Goal: Information Seeking & Learning: Learn about a topic

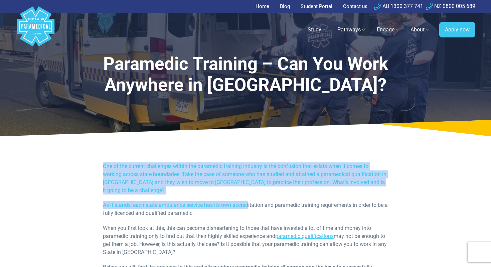
drag, startPoint x: 150, startPoint y: 162, endPoint x: 276, endPoint y: 217, distance: 137.0
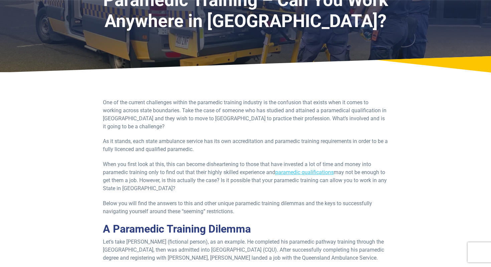
scroll to position [65, 0]
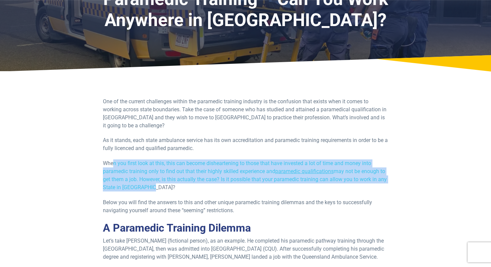
drag, startPoint x: 115, startPoint y: 155, endPoint x: 162, endPoint y: 178, distance: 52.7
click at [162, 178] on p "When you first look at this, this can become disheartening to those that have i…" at bounding box center [245, 175] width 285 height 32
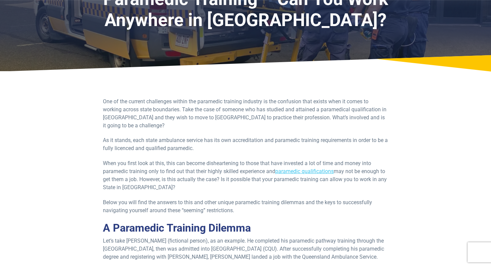
click at [172, 183] on p "When you first look at this, this can become disheartening to those that have i…" at bounding box center [245, 175] width 285 height 32
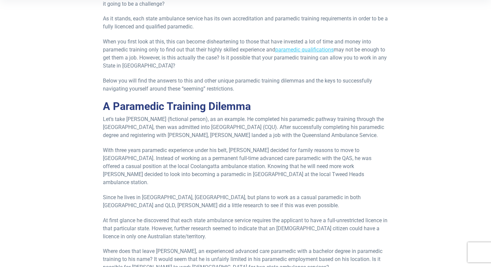
scroll to position [190, 0]
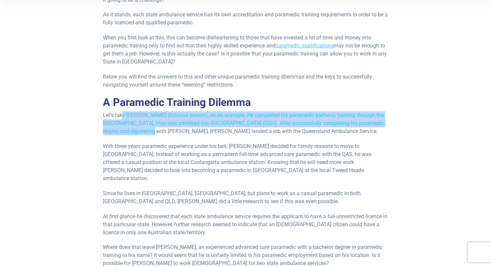
drag, startPoint x: 123, startPoint y: 107, endPoint x: 173, endPoint y: 125, distance: 53.2
click at [173, 125] on p "Let’s take [PERSON_NAME] (fictional person), as an example. He completed his pa…" at bounding box center [245, 123] width 285 height 24
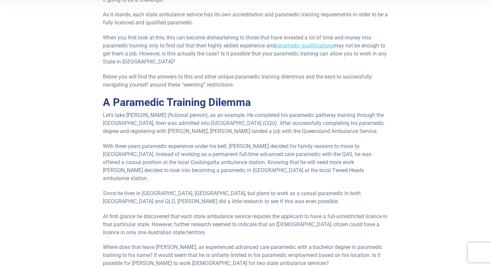
click at [194, 133] on p "Let’s take [PERSON_NAME] (fictional person), as an example. He completed his pa…" at bounding box center [245, 123] width 285 height 24
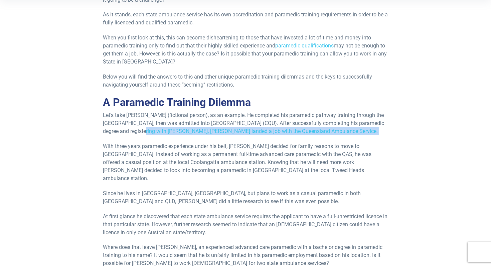
drag, startPoint x: 160, startPoint y: 125, endPoint x: 217, endPoint y: 141, distance: 59.4
click at [217, 142] on div "One of the current challenges within the paramedic training industry is the con…" at bounding box center [245, 131] width 285 height 319
click at [212, 135] on p "Let’s take [PERSON_NAME] (fictional person), as an example. He completed his pa…" at bounding box center [245, 123] width 285 height 24
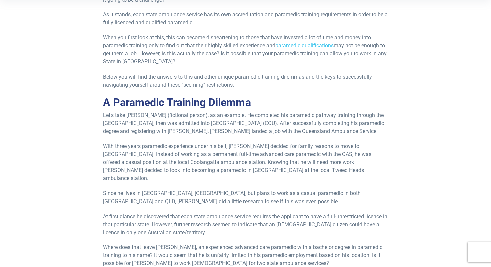
drag, startPoint x: 170, startPoint y: 144, endPoint x: 226, endPoint y: 168, distance: 61.0
click at [226, 168] on p "With three years paramedic experience under his belt, [PERSON_NAME] decided for…" at bounding box center [245, 162] width 285 height 40
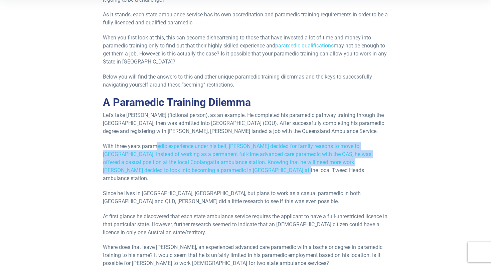
drag, startPoint x: 158, startPoint y: 143, endPoint x: 243, endPoint y: 170, distance: 89.1
click at [242, 170] on p "With three years paramedic experience under his belt, [PERSON_NAME] decided for…" at bounding box center [245, 162] width 285 height 40
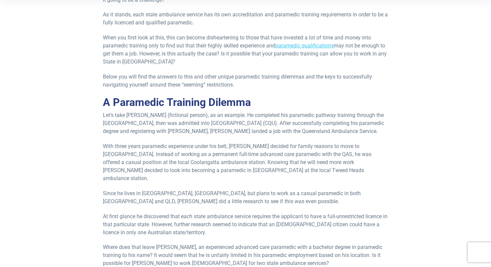
click at [261, 189] on p "Since he lives in [GEOGRAPHIC_DATA], [GEOGRAPHIC_DATA], but plans to work as a …" at bounding box center [245, 197] width 285 height 16
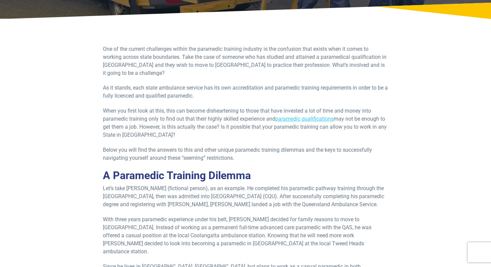
scroll to position [0, 0]
